Goal: Task Accomplishment & Management: Manage account settings

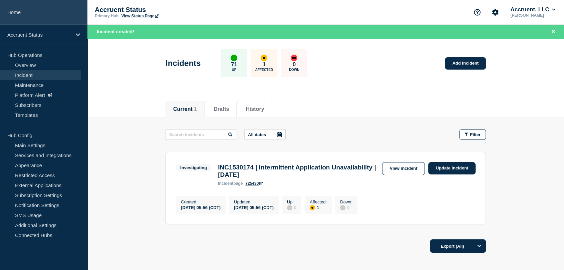
click at [27, 10] on link "Home" at bounding box center [43, 12] width 87 height 25
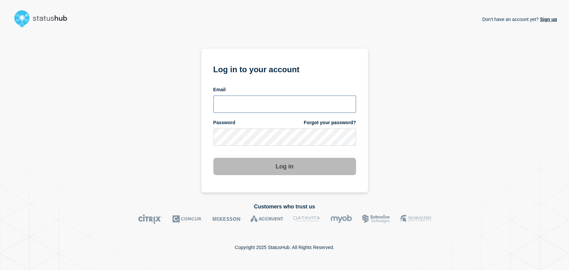
click at [286, 102] on input "email input" at bounding box center [284, 104] width 143 height 17
type input "gavin.moore@accruent.com"
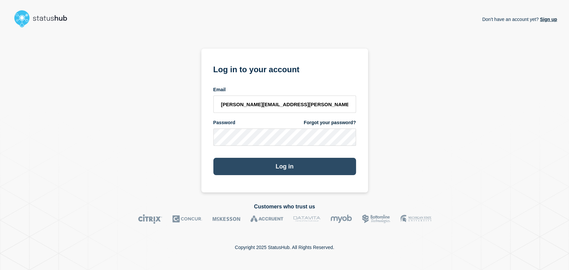
click at [269, 166] on button "Log in" at bounding box center [284, 166] width 143 height 17
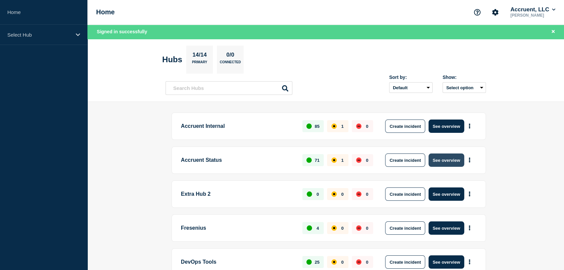
click at [454, 162] on button "See overview" at bounding box center [445, 160] width 35 height 13
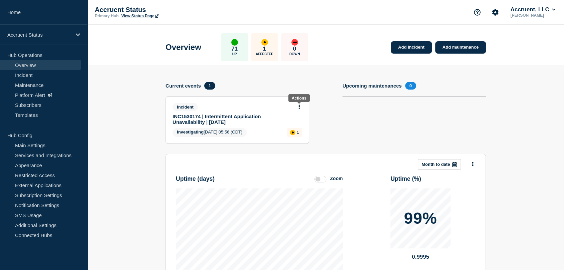
click at [298, 107] on icon at bounding box center [299, 107] width 2 height 4
click at [296, 131] on link "Update incident" at bounding box center [299, 130] width 32 height 5
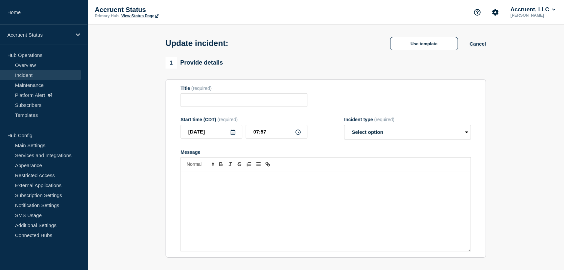
type input "INC1530174 | Intermittent Application Unavailability | [DATE]"
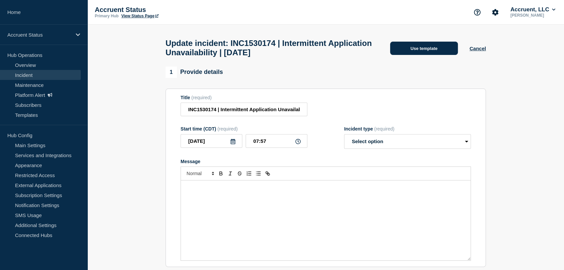
click at [416, 52] on button "Use template" at bounding box center [424, 48] width 68 height 13
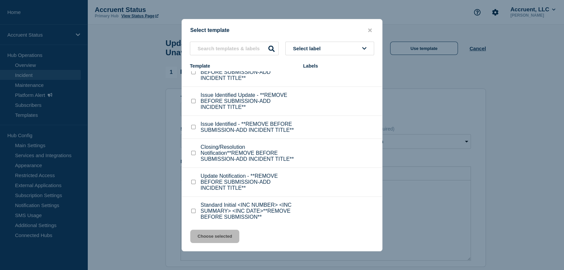
scroll to position [21, 0]
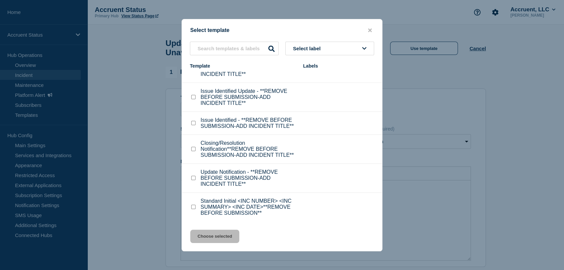
click at [194, 178] on input "Update Notification - **REMOVE BEFORE SUBMISSION-ADD INCIDENT TITLE** checkbox" at bounding box center [193, 178] width 4 height 4
checkbox input "true"
click at [211, 235] on button "Choose selected" at bounding box center [214, 236] width 49 height 13
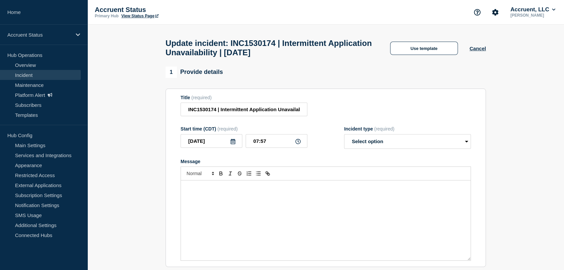
select select "investigating"
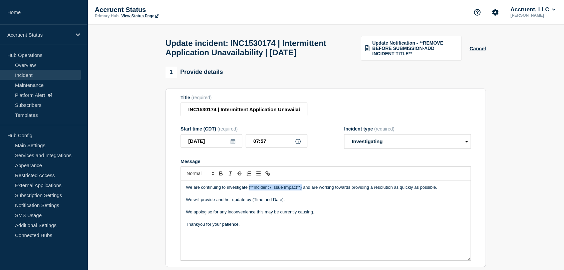
drag, startPoint x: 301, startPoint y: 202, endPoint x: 248, endPoint y: 202, distance: 53.0
click at [248, 191] on p "We are continuing to investigate (**Incident / Issue Impact**) and are working …" at bounding box center [325, 188] width 279 height 6
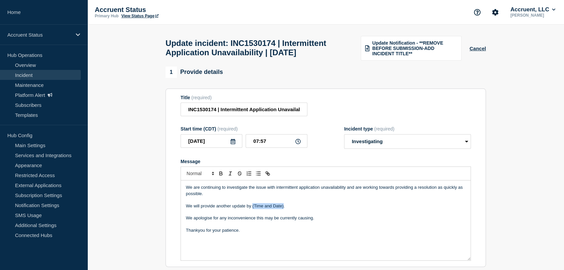
drag, startPoint x: 283, startPoint y: 221, endPoint x: 252, endPoint y: 221, distance: 30.4
click at [252, 209] on p "We will provide another update by (Time and Date)." at bounding box center [325, 206] width 279 height 6
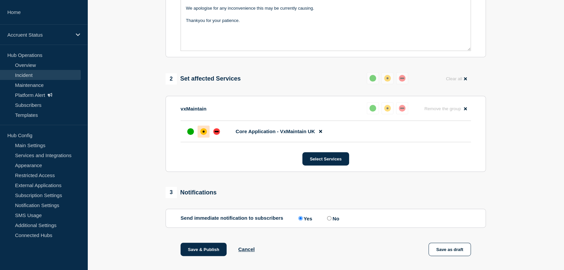
scroll to position [259, 0]
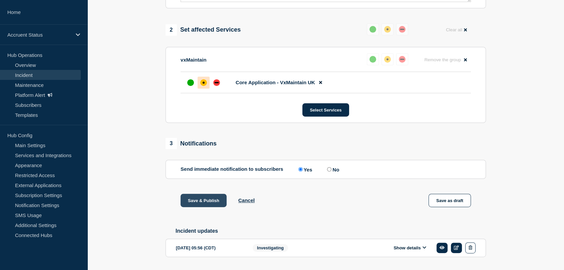
click at [194, 207] on button "Save & Publish" at bounding box center [203, 200] width 46 height 13
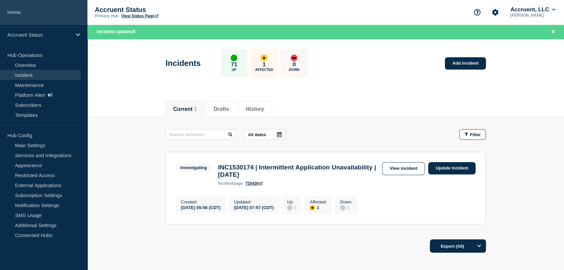
click at [41, 11] on link "Home" at bounding box center [43, 12] width 87 height 25
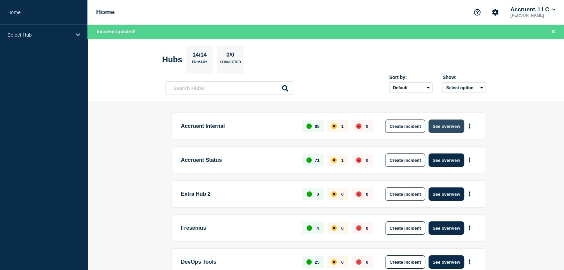
click at [443, 123] on button "See overview" at bounding box center [445, 126] width 35 height 13
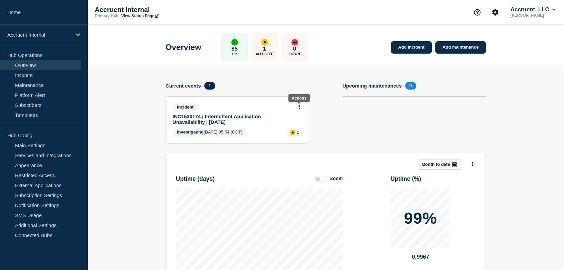
click at [299, 107] on icon at bounding box center [298, 107] width 1 height 4
click at [294, 129] on link "Update incident" at bounding box center [299, 130] width 32 height 5
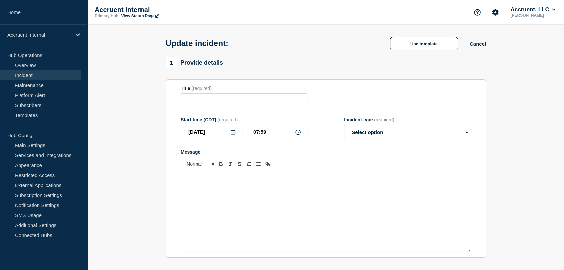
type input "INC1530174 | Intermittent Application Unavailability | [DATE]"
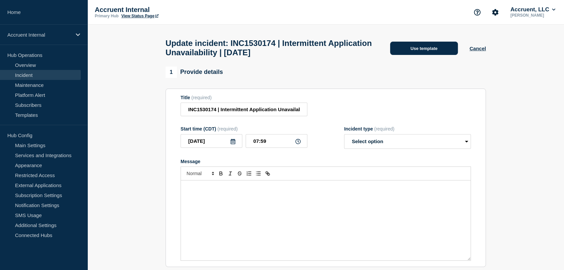
click at [395, 52] on button "Use template" at bounding box center [424, 48] width 68 height 13
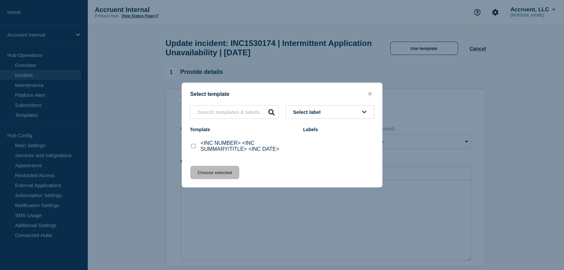
click at [192, 148] on input "<INC NUMBER> <INC SUMMARY/TITLE> <INC DATE> checkbox" at bounding box center [193, 146] width 4 height 4
checkbox input "true"
click at [229, 176] on button "Choose selected" at bounding box center [214, 172] width 49 height 13
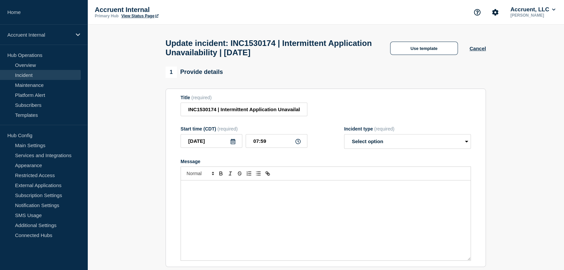
select select "investigating"
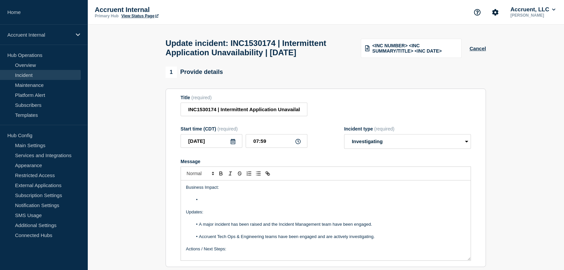
click at [213, 203] on li "Message" at bounding box center [328, 200] width 273 height 6
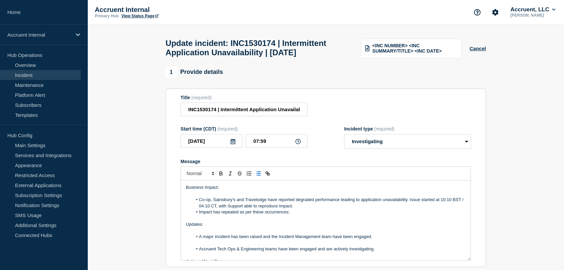
click at [295, 215] on li "Impact has repeated as per these occurrences:" at bounding box center [328, 212] width 273 height 6
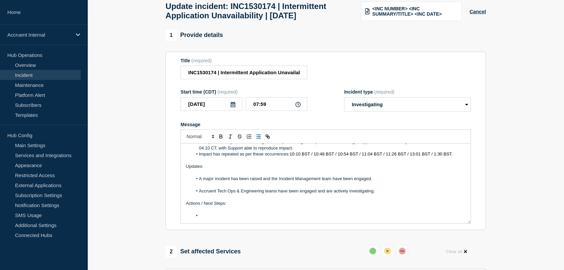
scroll to position [37, 0]
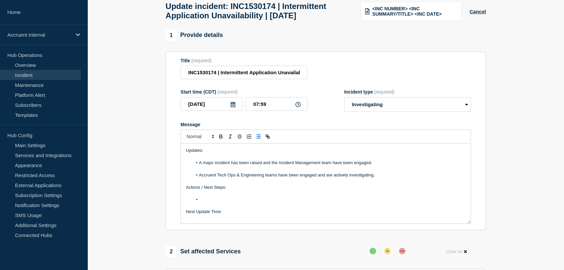
click at [214, 203] on li "Message" at bounding box center [328, 200] width 273 height 6
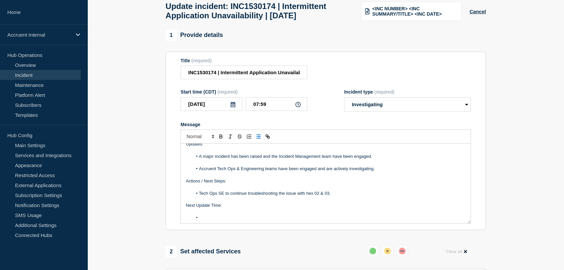
scroll to position [45, 0]
click at [220, 219] on li "Message" at bounding box center [328, 216] width 273 height 6
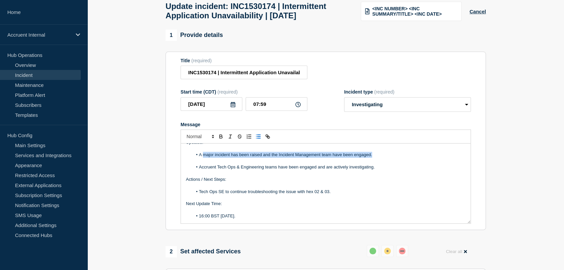
drag, startPoint x: 376, startPoint y: 171, endPoint x: 203, endPoint y: 171, distance: 172.4
click at [203, 158] on li "A major incident has been raised and the Incident Management team have been eng…" at bounding box center [328, 155] width 273 height 6
click at [340, 158] on li "Tech Ops SE reviewed the logs and stated they could not identify any" at bounding box center [328, 155] width 273 height 6
drag, startPoint x: 336, startPoint y: 169, endPoint x: 333, endPoint y: 171, distance: 3.5
click at [333, 158] on li "Tech Ops SE reviewed the logs and stated they could not identify any" at bounding box center [328, 155] width 273 height 6
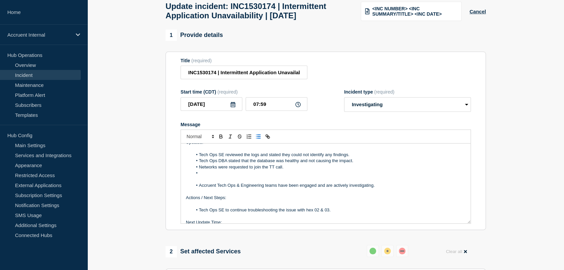
drag, startPoint x: 285, startPoint y: 182, endPoint x: 218, endPoint y: 181, distance: 67.0
click at [218, 170] on li "Networks were requested to join the TT call." at bounding box center [328, 167] width 273 height 6
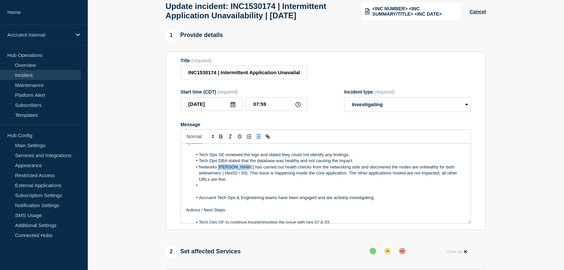
drag, startPoint x: 241, startPoint y: 182, endPoint x: 218, endPoint y: 182, distance: 22.3
click at [218, 182] on li "Networks [PERSON_NAME] has carried out health checks from the networking side a…" at bounding box center [328, 173] width 273 height 18
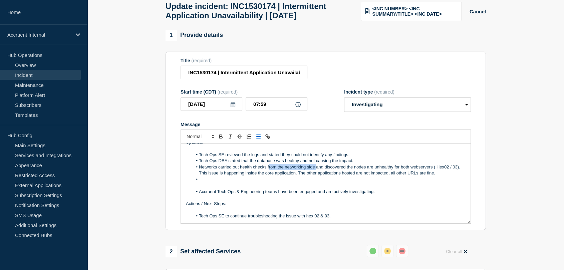
drag, startPoint x: 315, startPoint y: 181, endPoint x: 268, endPoint y: 183, distance: 47.7
click at [268, 177] on li "Networks carried out health checks from the networking side and discovered the …" at bounding box center [328, 170] width 273 height 12
click at [406, 177] on li "Networks carried out health checks on the F5 and discovered the nodes are unhea…" at bounding box center [328, 170] width 273 height 12
click at [232, 183] on li "Message" at bounding box center [328, 180] width 273 height 6
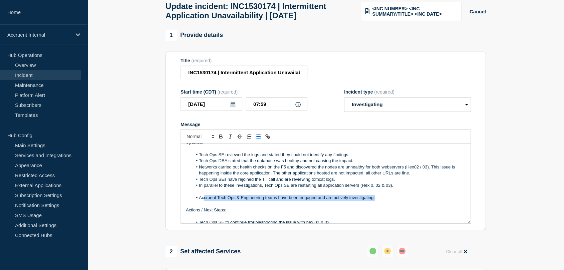
drag, startPoint x: 377, startPoint y: 214, endPoint x: 203, endPoint y: 214, distance: 173.7
click at [203, 201] on li "Accruent Tech Ops & Engineering teams have been engaged and are actively invest…" at bounding box center [328, 198] width 273 height 6
click at [199, 195] on p "Message" at bounding box center [325, 192] width 279 height 6
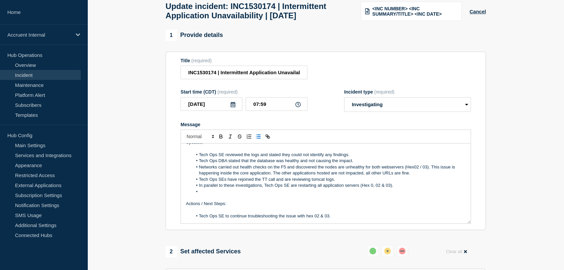
click at [205, 195] on li "Message" at bounding box center [328, 192] width 273 height 6
click at [348, 158] on li "Tech Ops SE reviewed the logs and stated they could not identify any findings." at bounding box center [328, 155] width 273 height 6
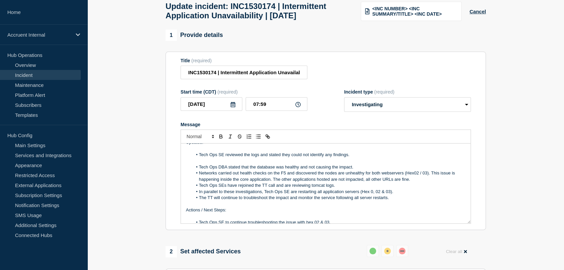
click at [359, 170] on li "Tech Ops DBA stated that the database was healthy and not causing the impact." at bounding box center [328, 167] width 273 height 6
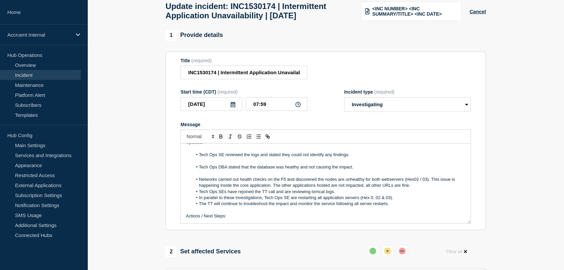
click at [420, 189] on li "Networks carried out health checks on the F5 and discovered the nodes are unhea…" at bounding box center [328, 183] width 273 height 12
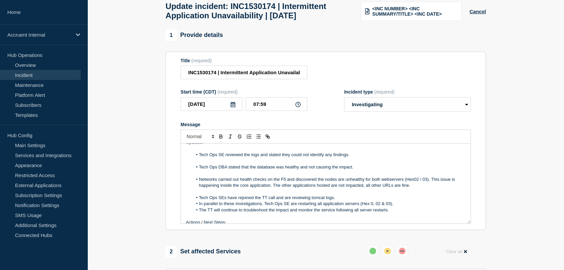
click at [351, 201] on li "Tech Ops SEs have rejoined the TT call and are reviewing tomcat logs." at bounding box center [328, 198] width 273 height 6
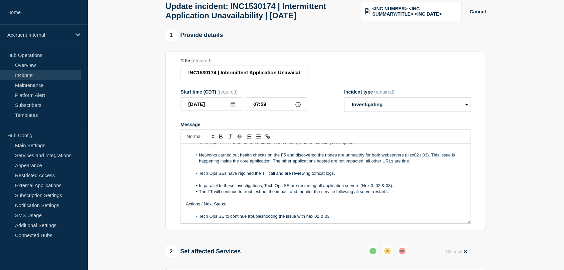
scroll to position [82, 0]
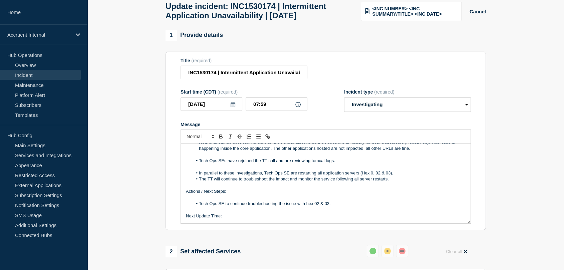
click at [396, 176] on li "In parallel to these investigations, Tech Ops SE are restarting all application…" at bounding box center [328, 173] width 273 height 6
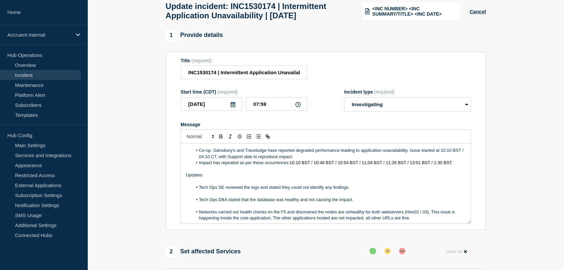
scroll to position [0, 0]
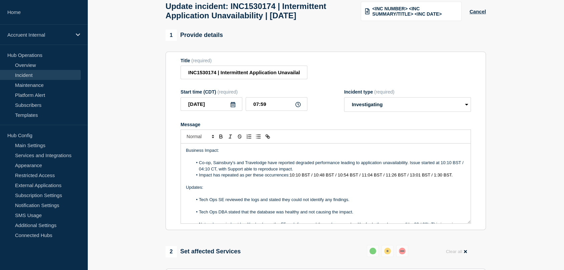
click at [312, 172] on li "Co-op, Sainsbury's and Travelodge have reported degraded performance leading to…" at bounding box center [328, 166] width 273 height 12
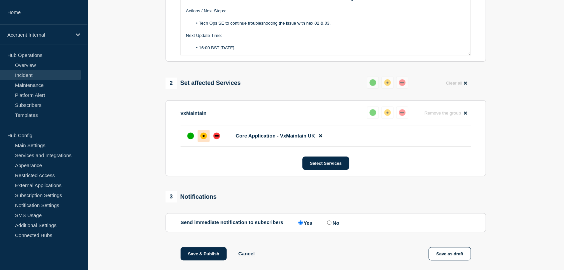
scroll to position [222, 0]
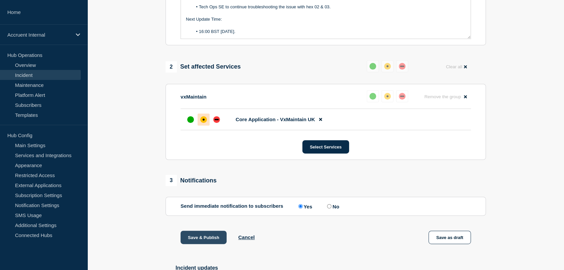
click at [202, 244] on button "Save & Publish" at bounding box center [203, 237] width 46 height 13
